Goal: Information Seeking & Learning: Check status

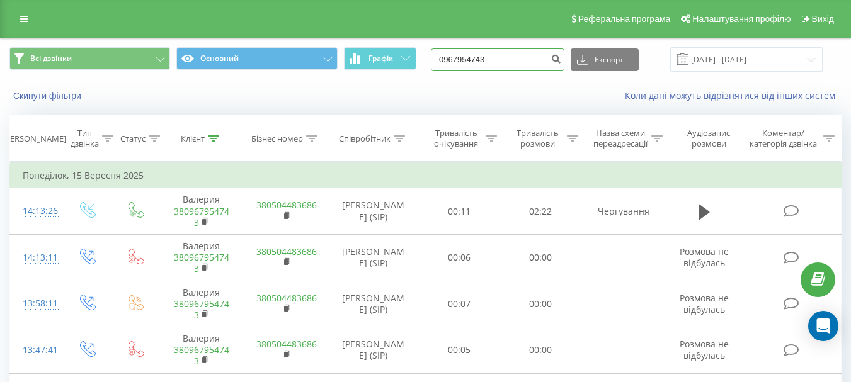
click at [530, 57] on input "0967954743" at bounding box center [497, 59] width 133 height 23
type input "0"
paste input "380965004636"
type input "380965004636"
click at [561, 59] on icon "submit" at bounding box center [555, 58] width 11 height 8
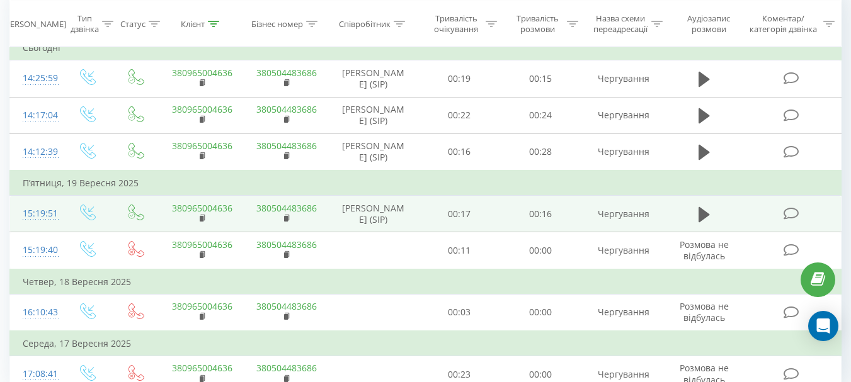
scroll to position [189, 0]
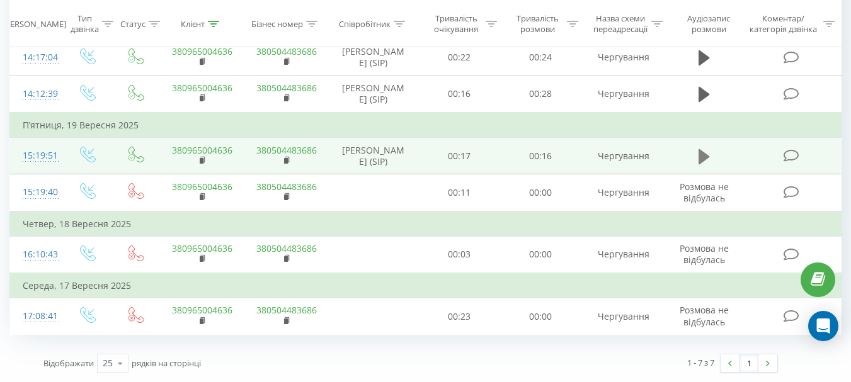
click at [696, 166] on button at bounding box center [704, 156] width 19 height 19
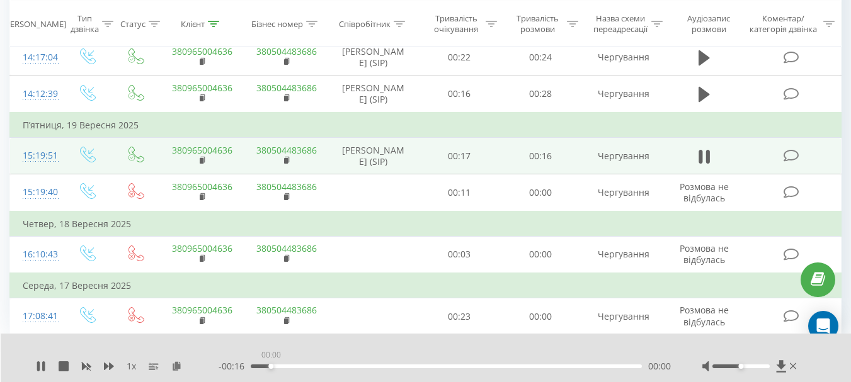
click at [270, 365] on div "00:00" at bounding box center [446, 367] width 391 height 4
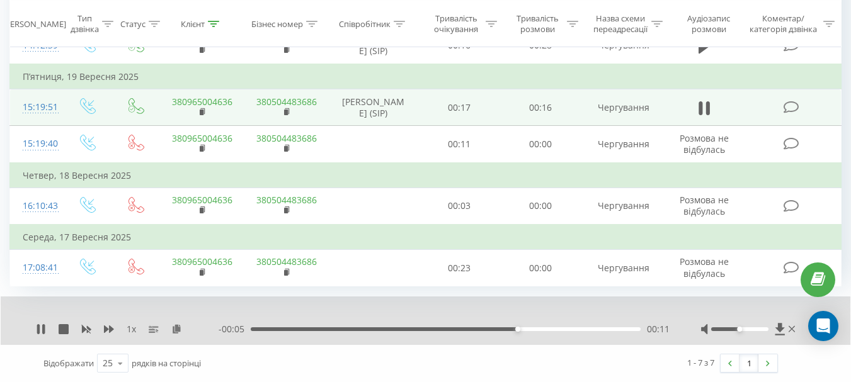
scroll to position [319, 0]
click at [42, 327] on icon at bounding box center [41, 329] width 10 height 10
